Goal: Task Accomplishment & Management: Manage account settings

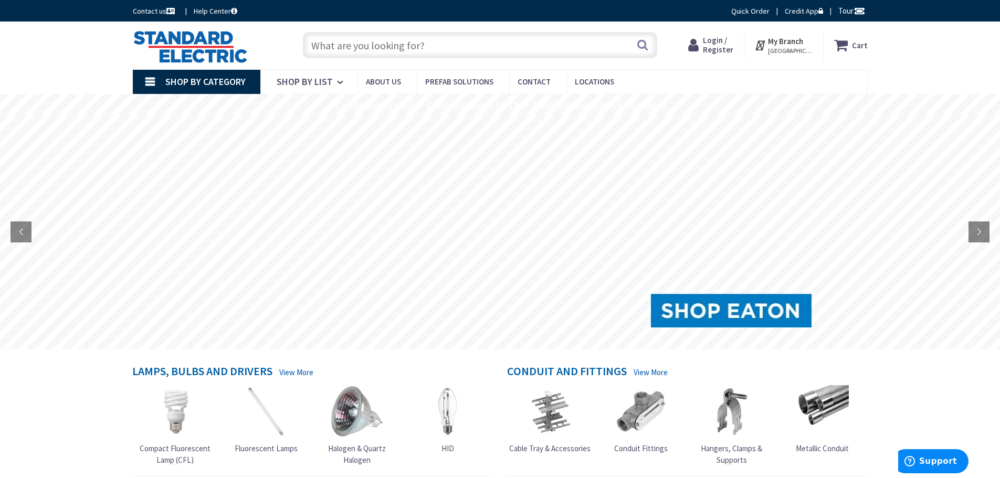
click at [714, 41] on span "Login / Register" at bounding box center [718, 44] width 30 height 19
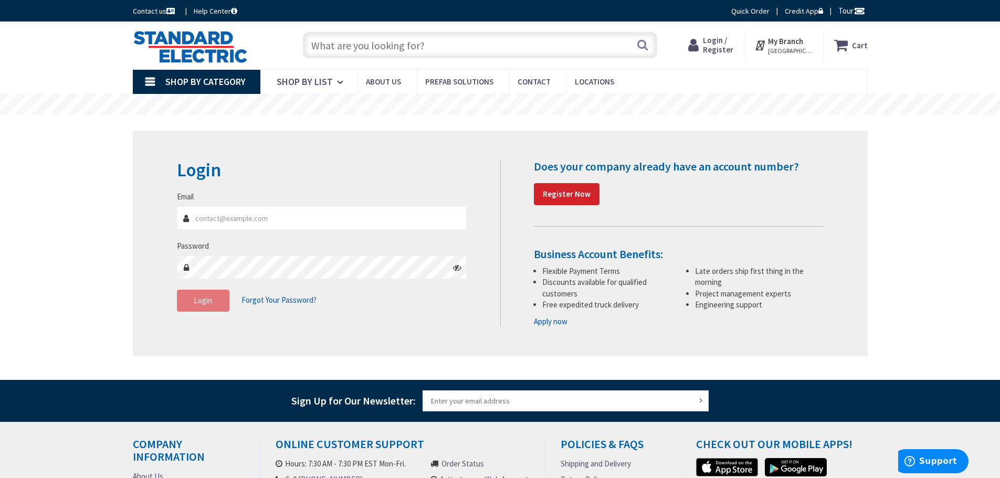
type input "[PERSON_NAME][EMAIL_ADDRESS][DOMAIN_NAME]"
click at [207, 308] on button "Login" at bounding box center [203, 301] width 52 height 22
